Goal: Information Seeking & Learning: Learn about a topic

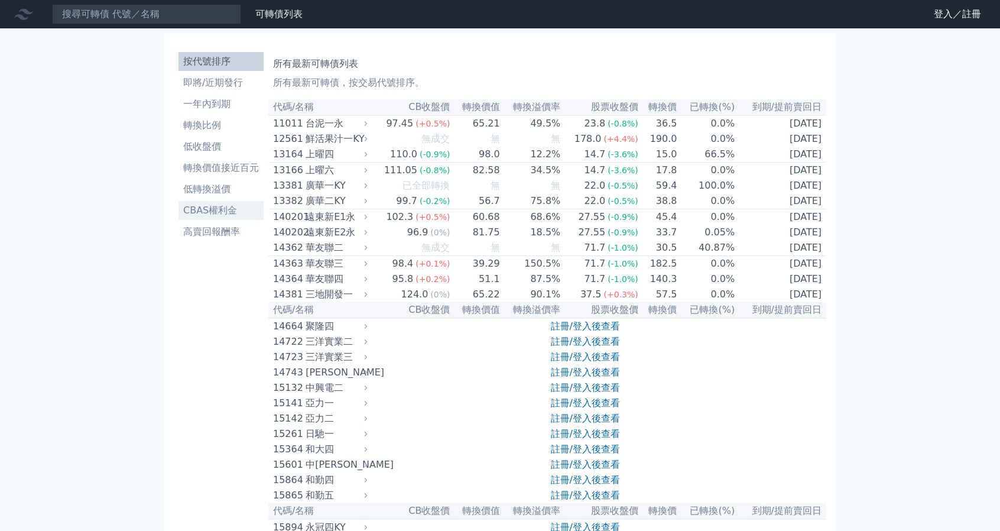
click at [221, 218] on link "CBAS權利金" at bounding box center [221, 210] width 85 height 19
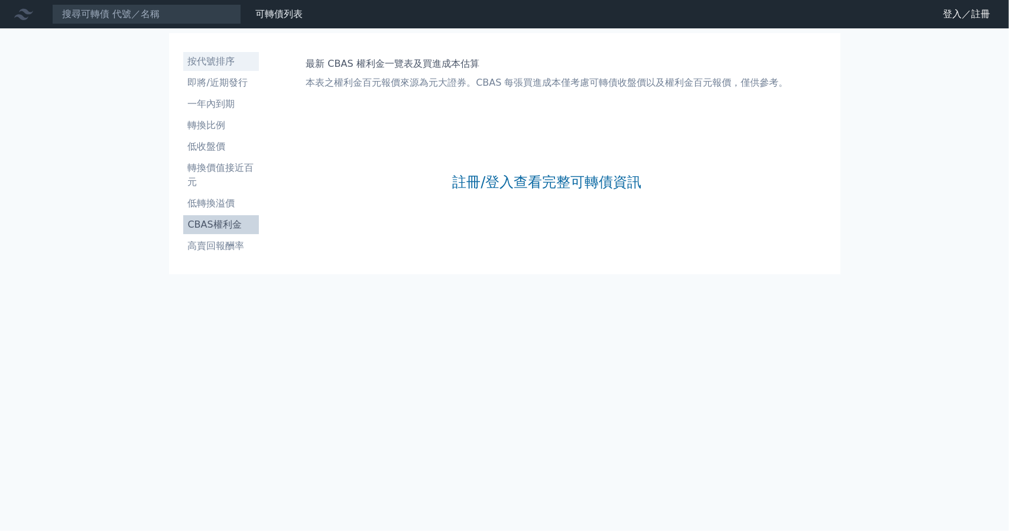
click at [212, 69] on link "按代號排序" at bounding box center [221, 61] width 76 height 19
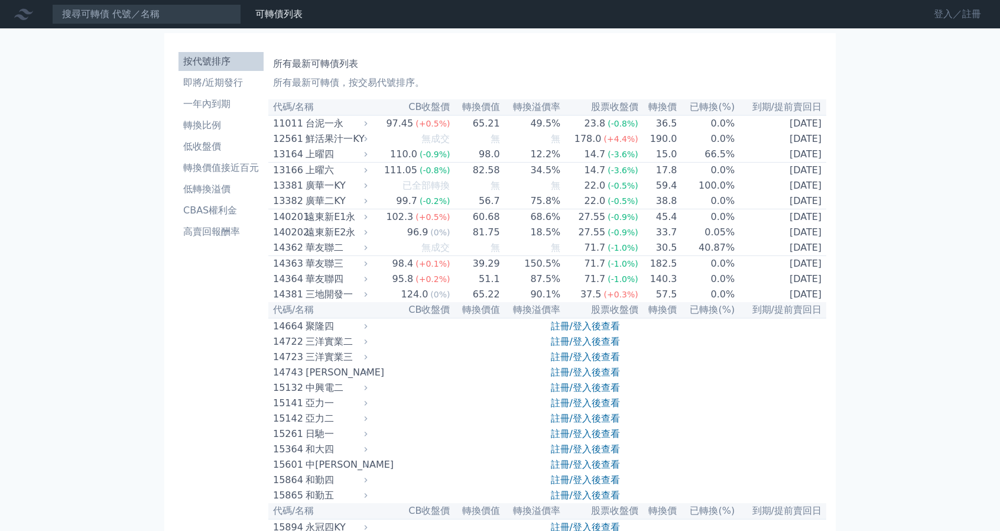
click at [941, 14] on link "登入／註冊" at bounding box center [958, 14] width 66 height 19
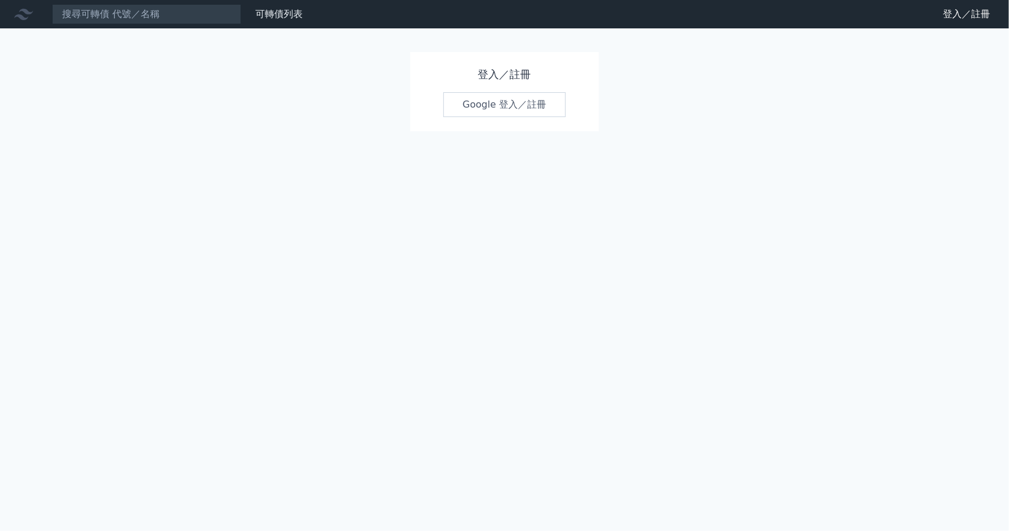
click at [471, 99] on link "Google 登入／註冊" at bounding box center [504, 104] width 123 height 25
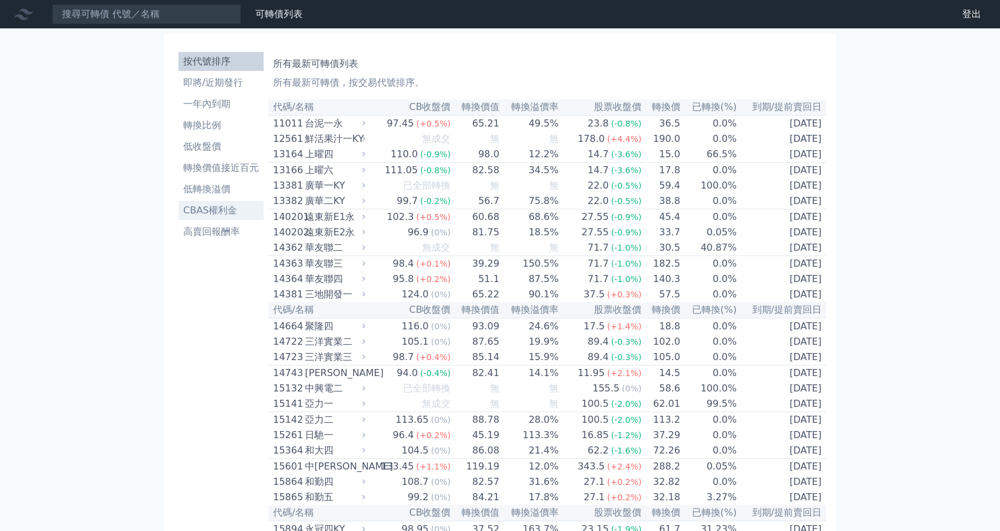
click at [223, 213] on li "CBAS權利金" at bounding box center [221, 210] width 85 height 14
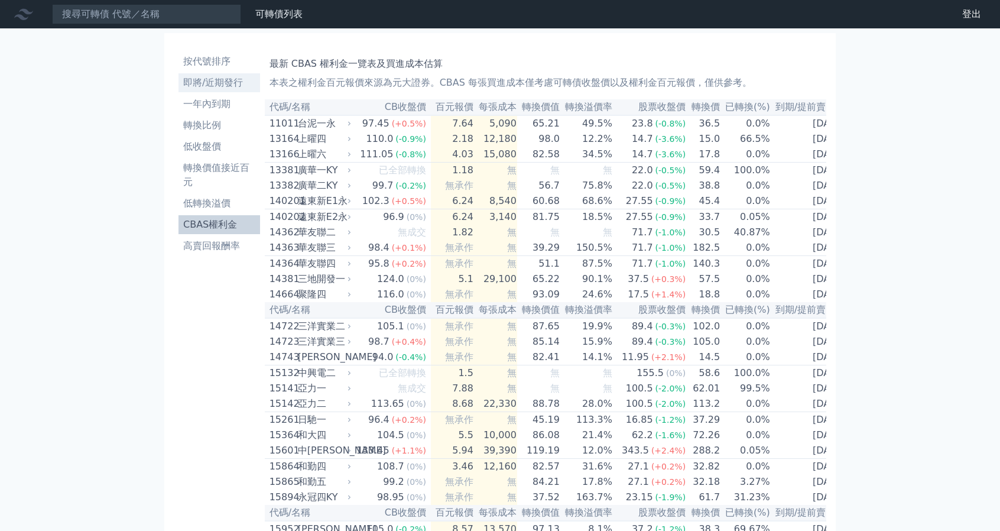
click at [218, 83] on li "即將/近期發行" at bounding box center [220, 83] width 82 height 14
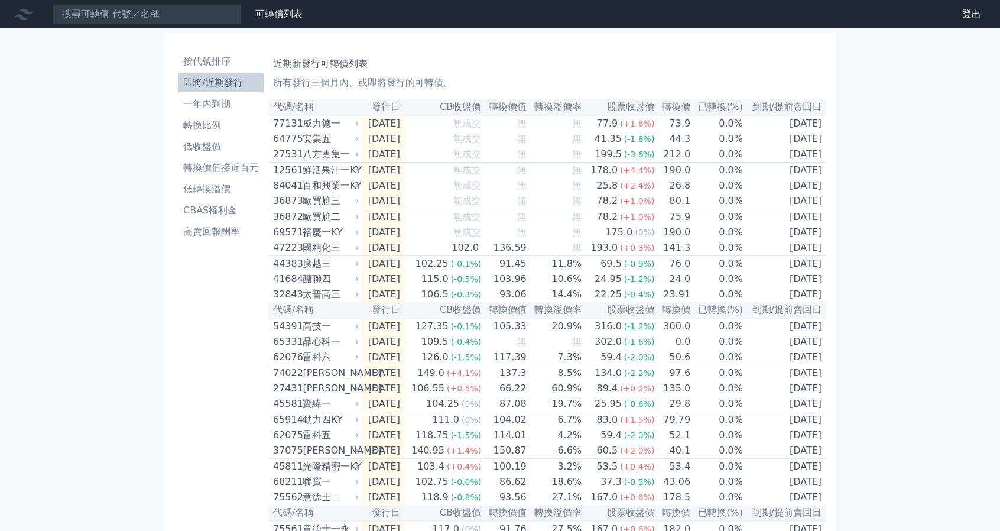
click at [649, 53] on div "近期新發行可轉債列表 所有發行三個月內、或即將發行的可轉債。" at bounding box center [547, 71] width 549 height 38
drag, startPoint x: 472, startPoint y: 1, endPoint x: 40, endPoint y: 238, distance: 493.2
click at [10, 258] on div "可轉債列表 財務數據 可轉債列表 財務數據 登出 登出 按代號排序 即將/近期發行 一年內到期 轉換比例 低收盤價 轉換價值接近百元 低轉換溢價" at bounding box center [500, 379] width 1000 height 759
click at [22, 17] on icon at bounding box center [23, 14] width 19 height 11
click at [279, 12] on link "可轉債列表" at bounding box center [278, 13] width 47 height 11
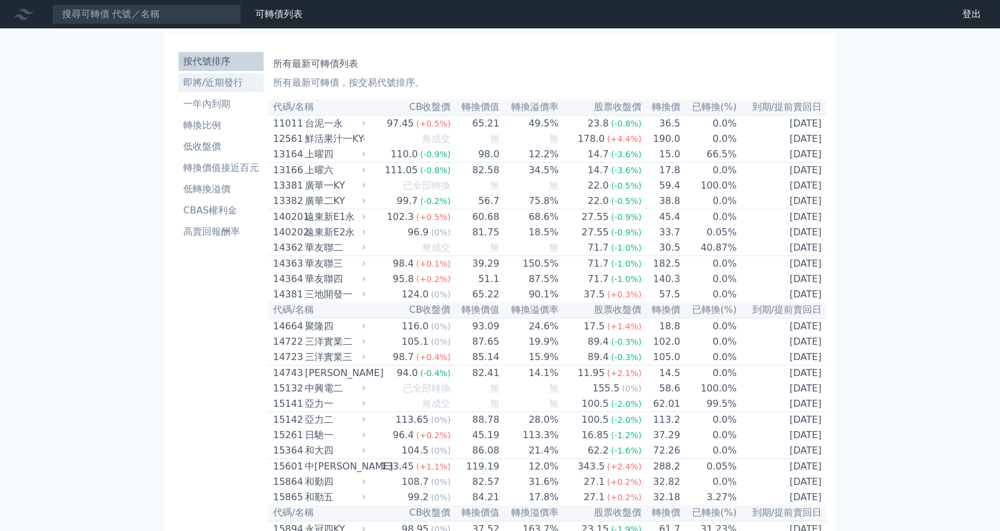
click at [201, 85] on li "即將/近期發行" at bounding box center [221, 83] width 85 height 14
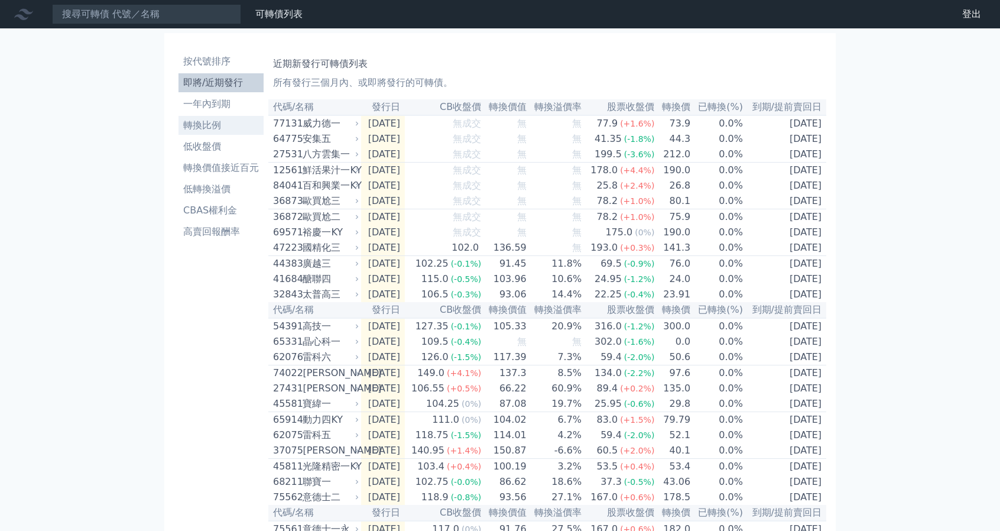
click at [223, 130] on li "轉換比例" at bounding box center [221, 125] width 85 height 14
